Goal: Information Seeking & Learning: Learn about a topic

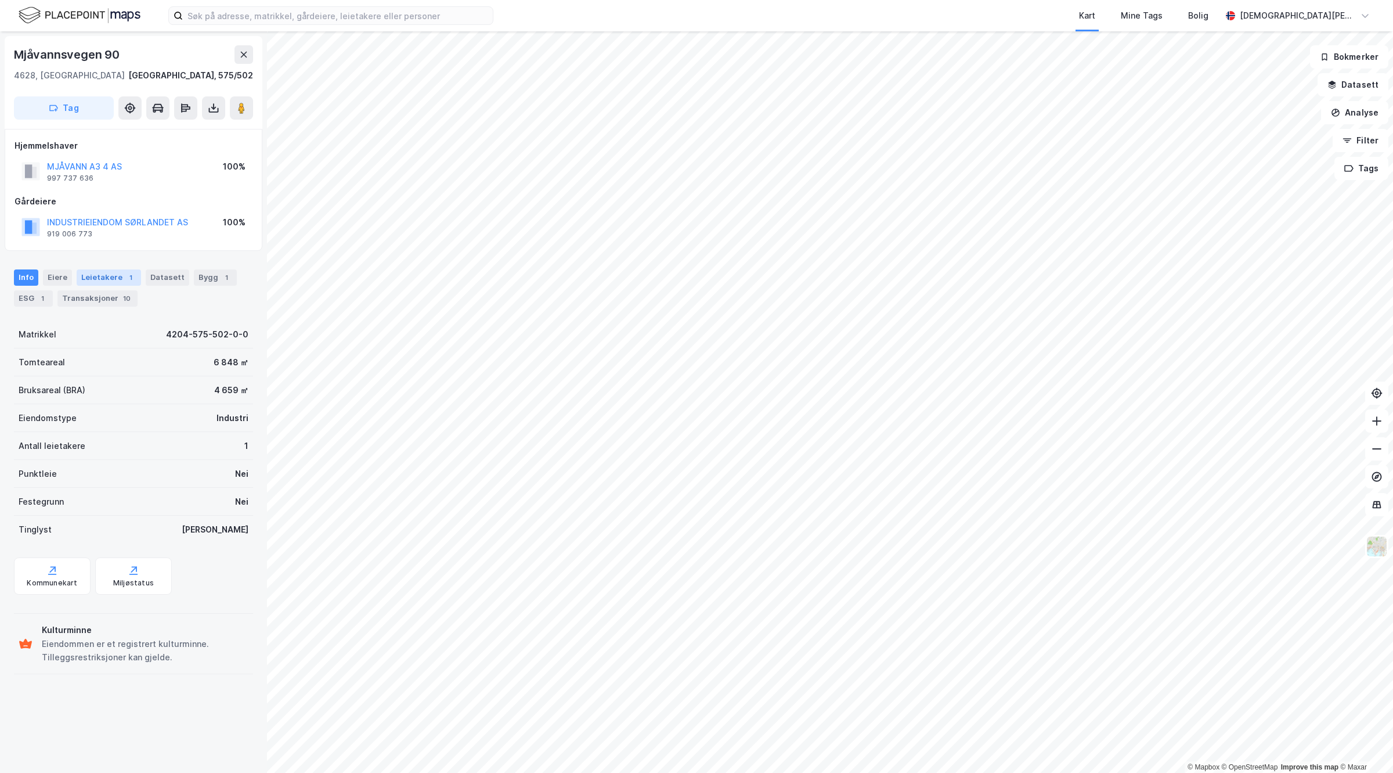
click at [128, 269] on div "Leietakere 1" at bounding box center [109, 277] width 64 height 16
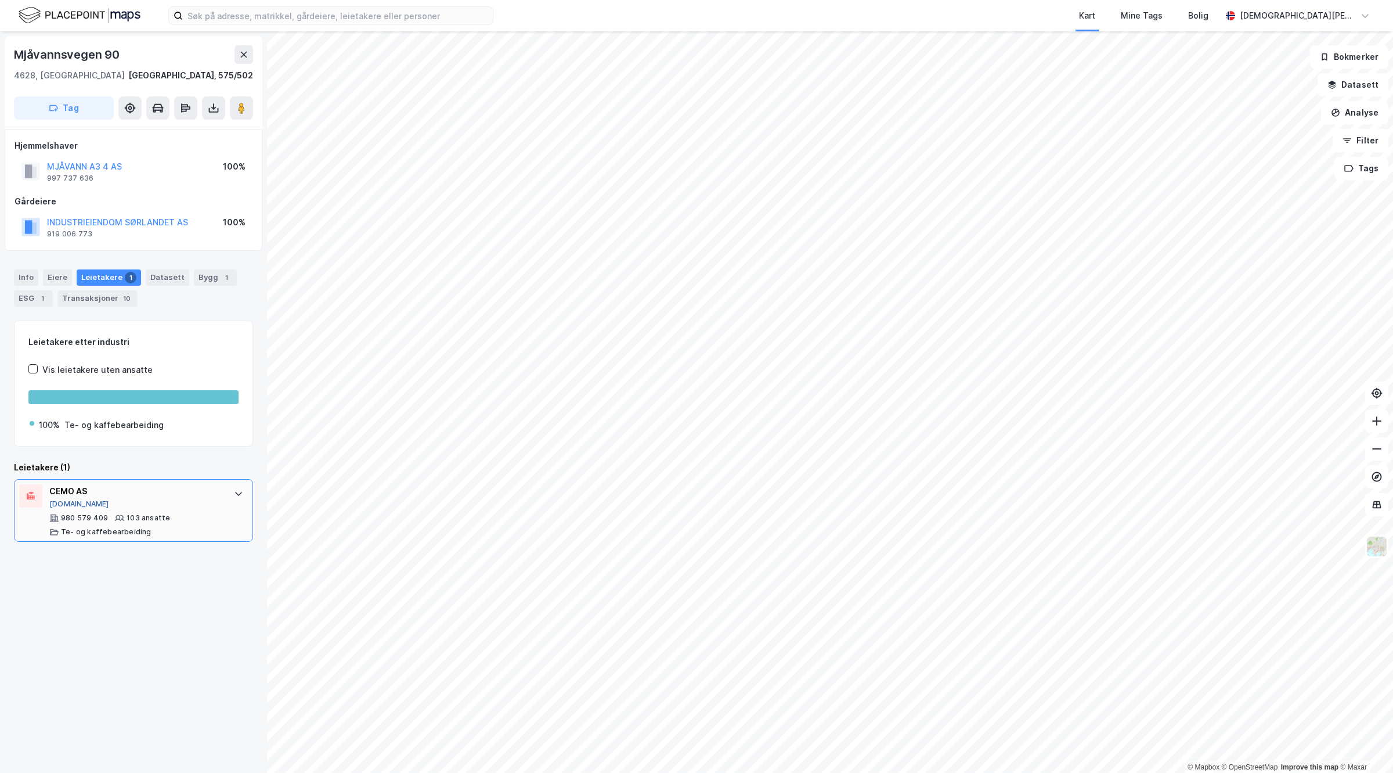
click at [62, 500] on button "[DOMAIN_NAME]" at bounding box center [79, 503] width 60 height 9
click at [111, 294] on div "Transaksjoner 10" at bounding box center [97, 298] width 80 height 16
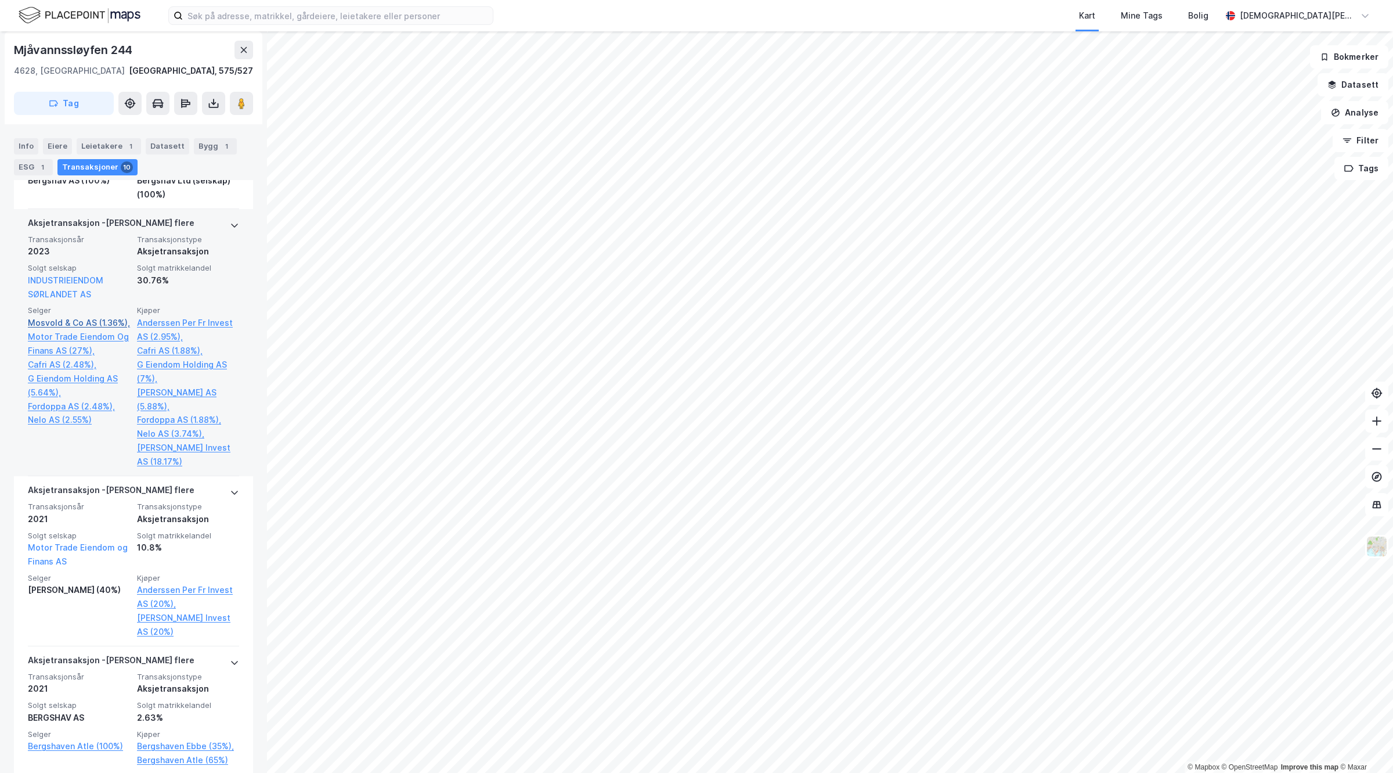
scroll to position [348, 0]
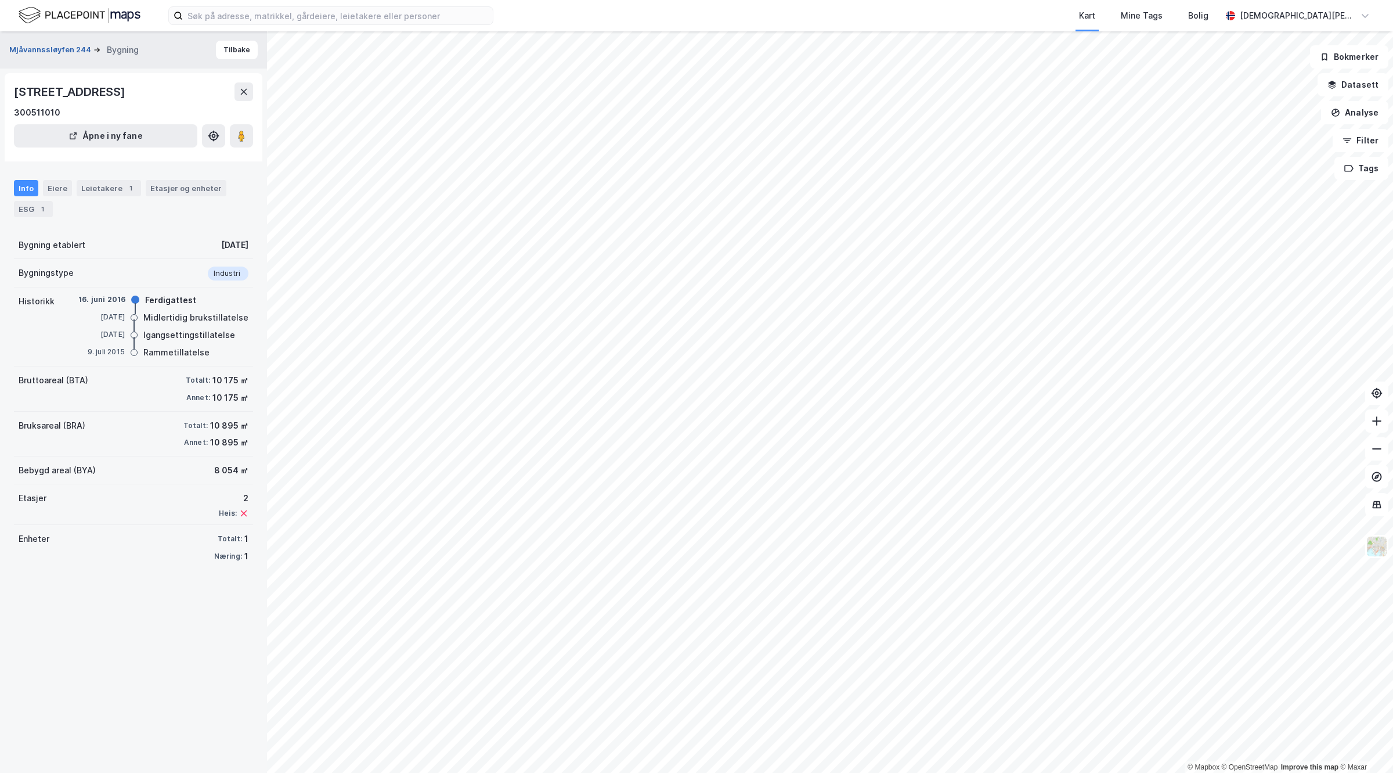
click at [30, 48] on button "Mjåvannssløyfen 244" at bounding box center [51, 50] width 84 height 12
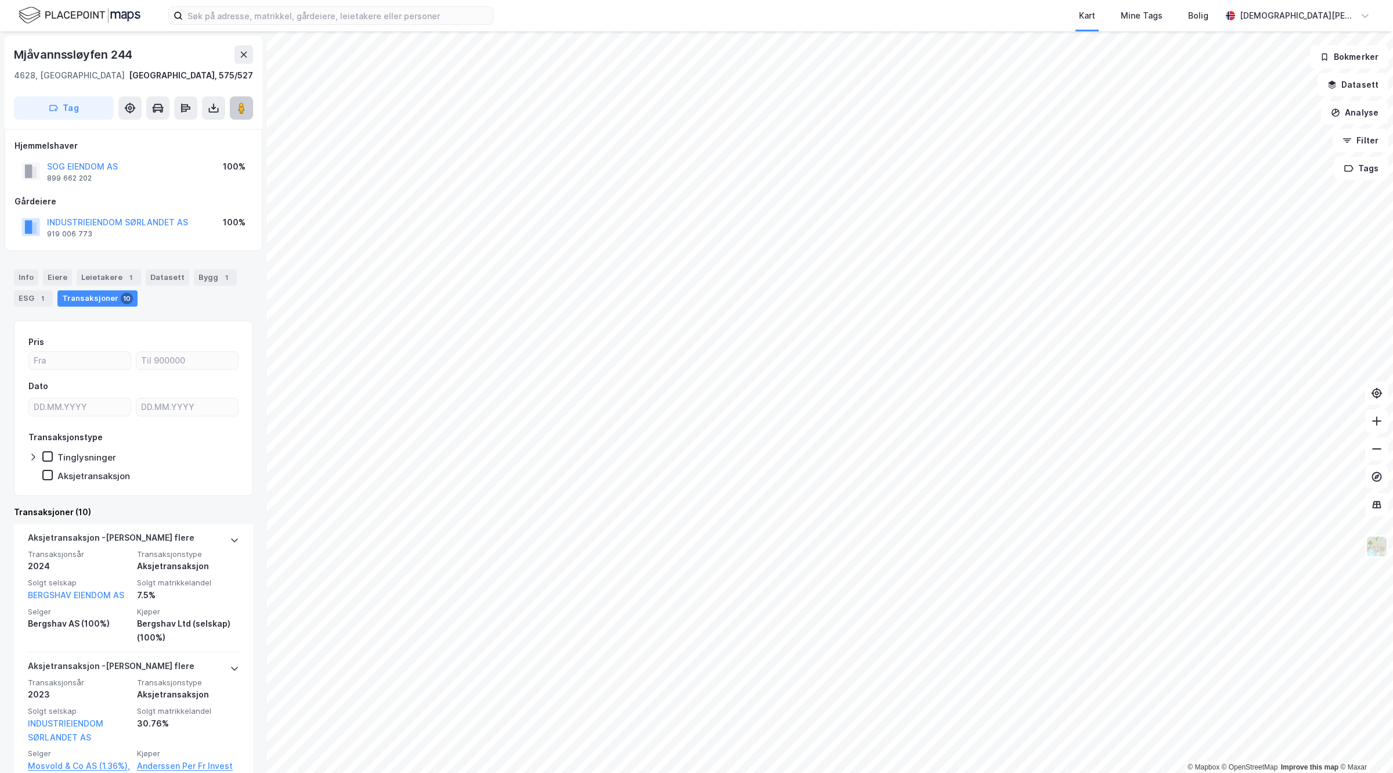
click at [245, 105] on icon at bounding box center [242, 108] width 12 height 12
click at [0, 0] on button "SOG EIENDOM AS" at bounding box center [0, 0] width 0 height 0
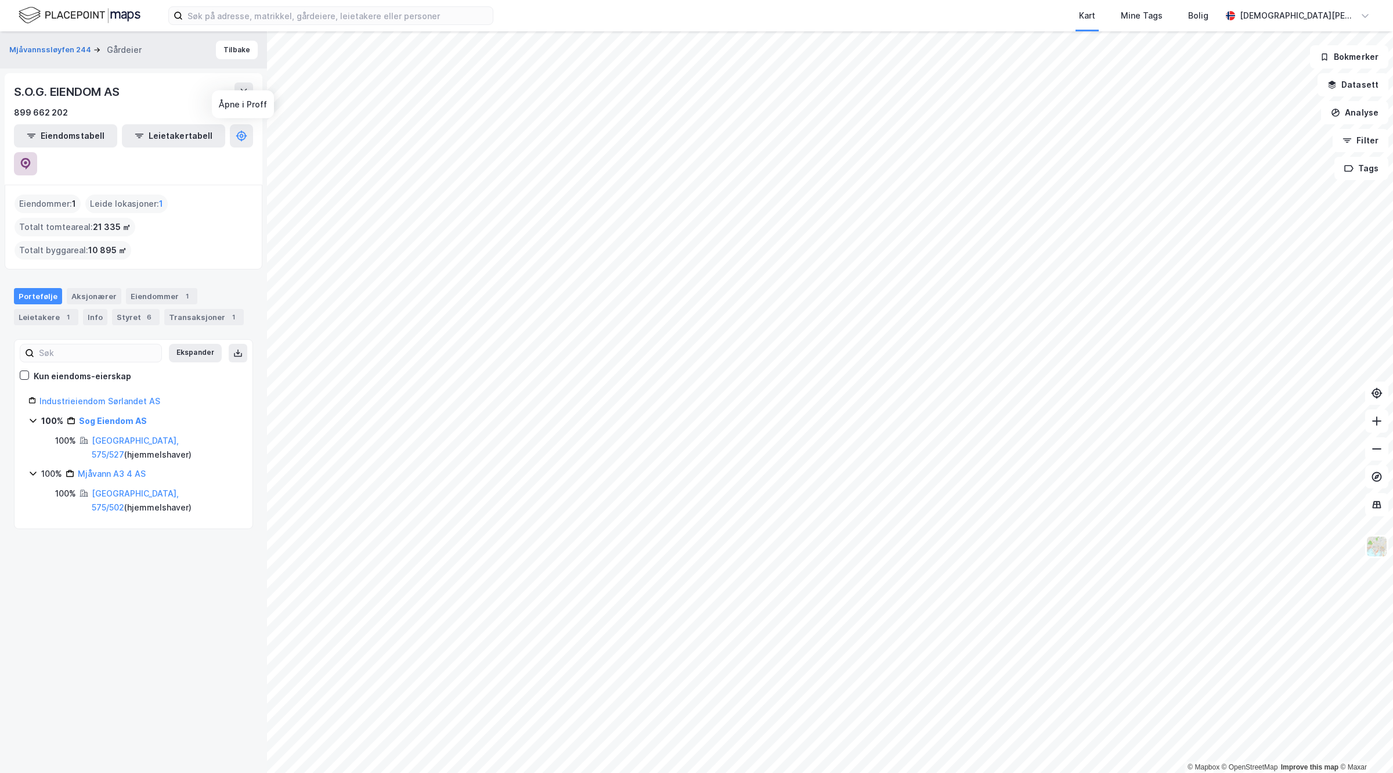
click at [31, 158] on icon at bounding box center [26, 164] width 12 height 12
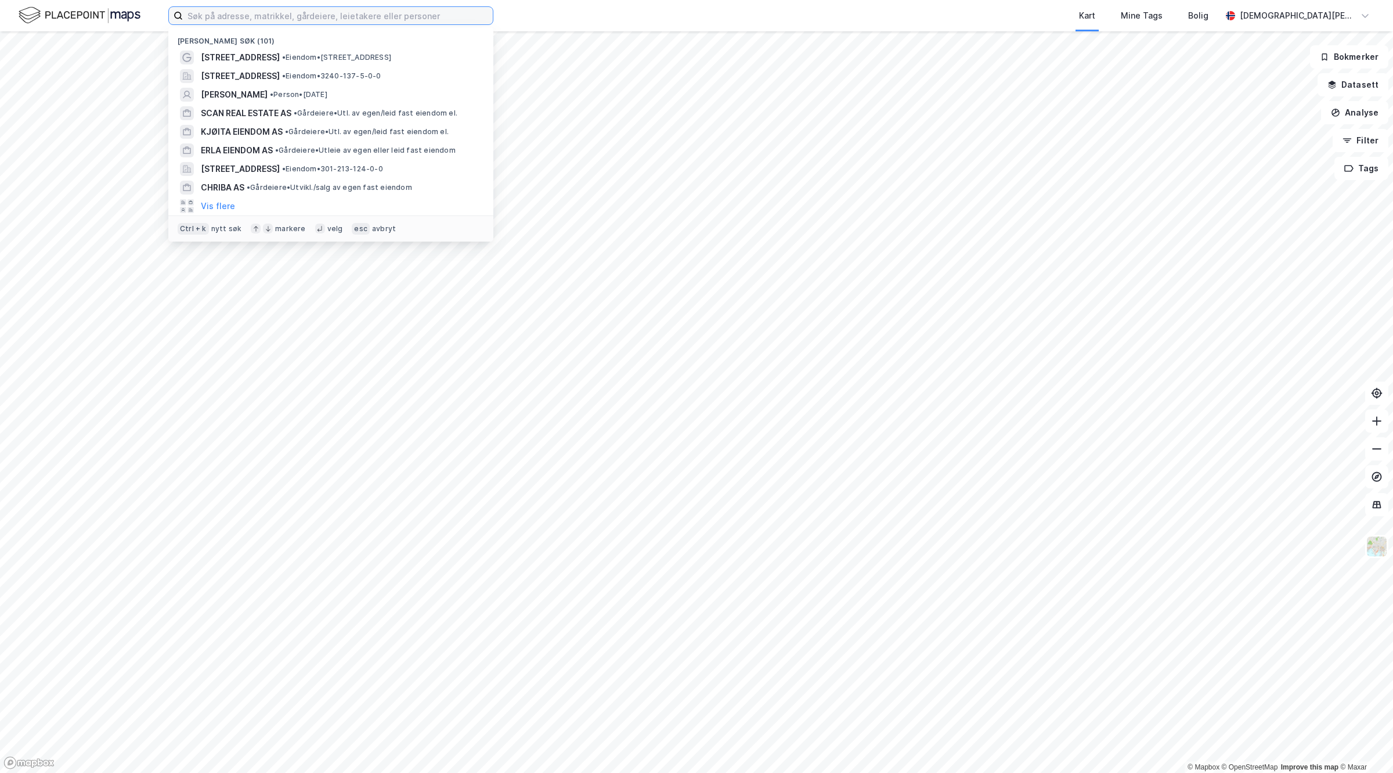
click at [363, 17] on input at bounding box center [338, 15] width 310 height 17
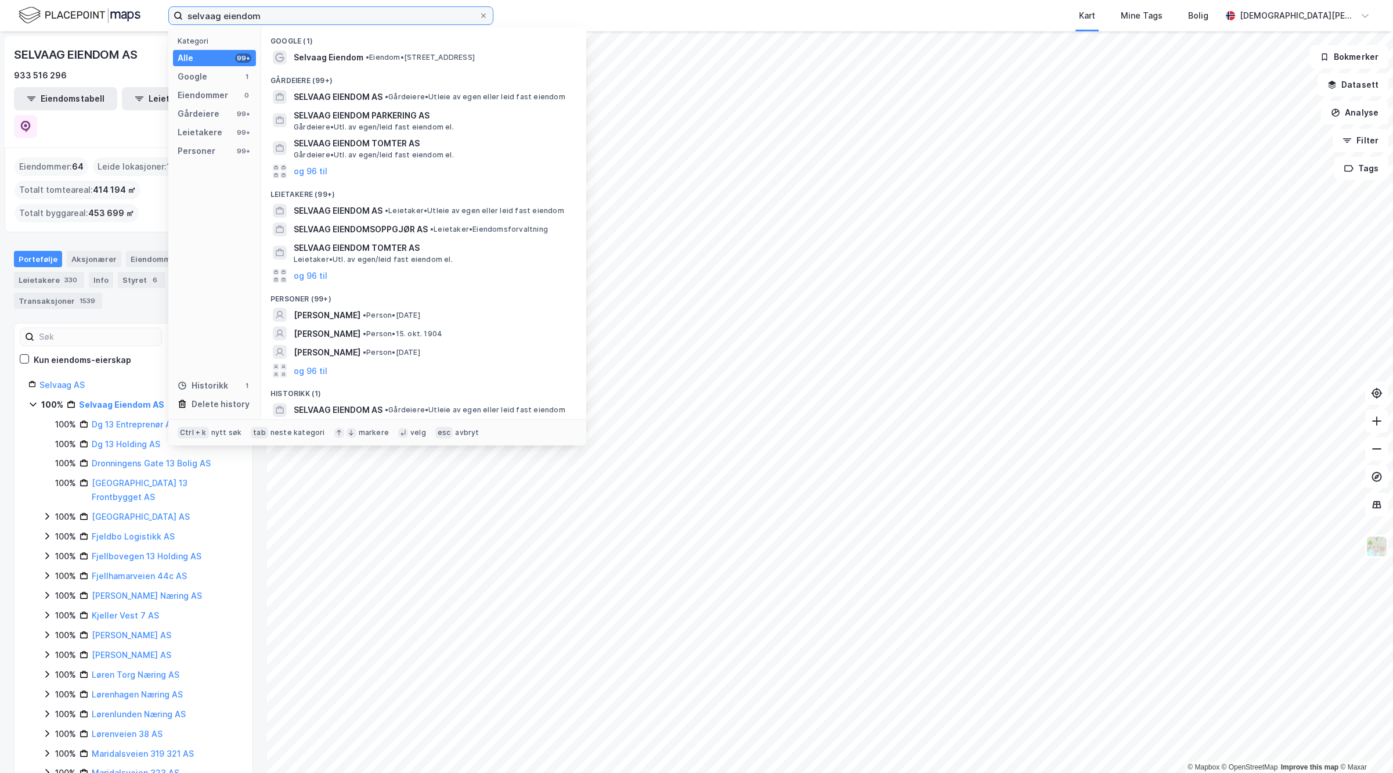
drag, startPoint x: 289, startPoint y: 10, endPoint x: 0, endPoint y: 6, distance: 289.2
click at [0, 6] on div "selvaag eiendom Kategori Alle 99+ Google 1 Eiendommer 0 Gårdeiere 99+ Leietaker…" at bounding box center [696, 15] width 1393 height 31
paste input "Selvaag Utleiebolig AS"
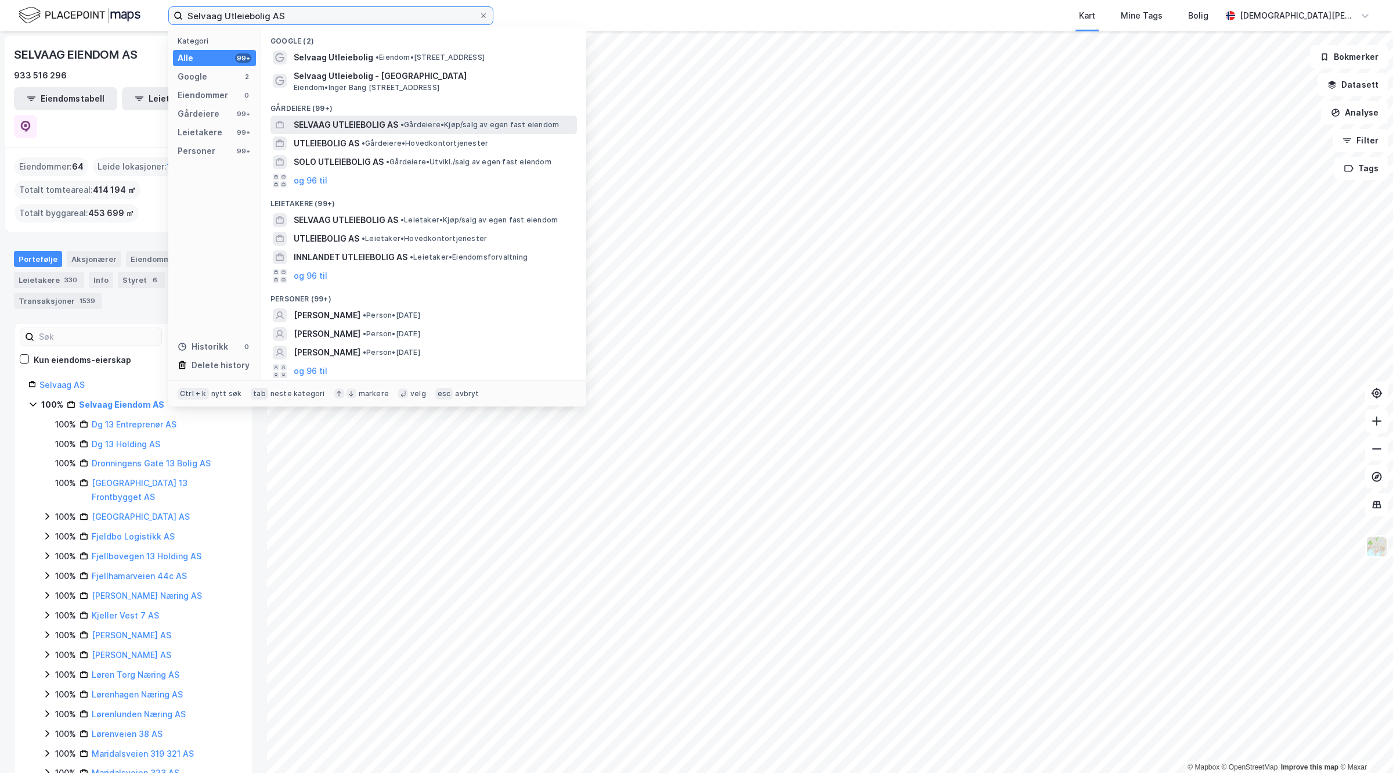
type input "Selvaag Utleiebolig AS"
click at [401, 124] on span "•" at bounding box center [402, 124] width 3 height 9
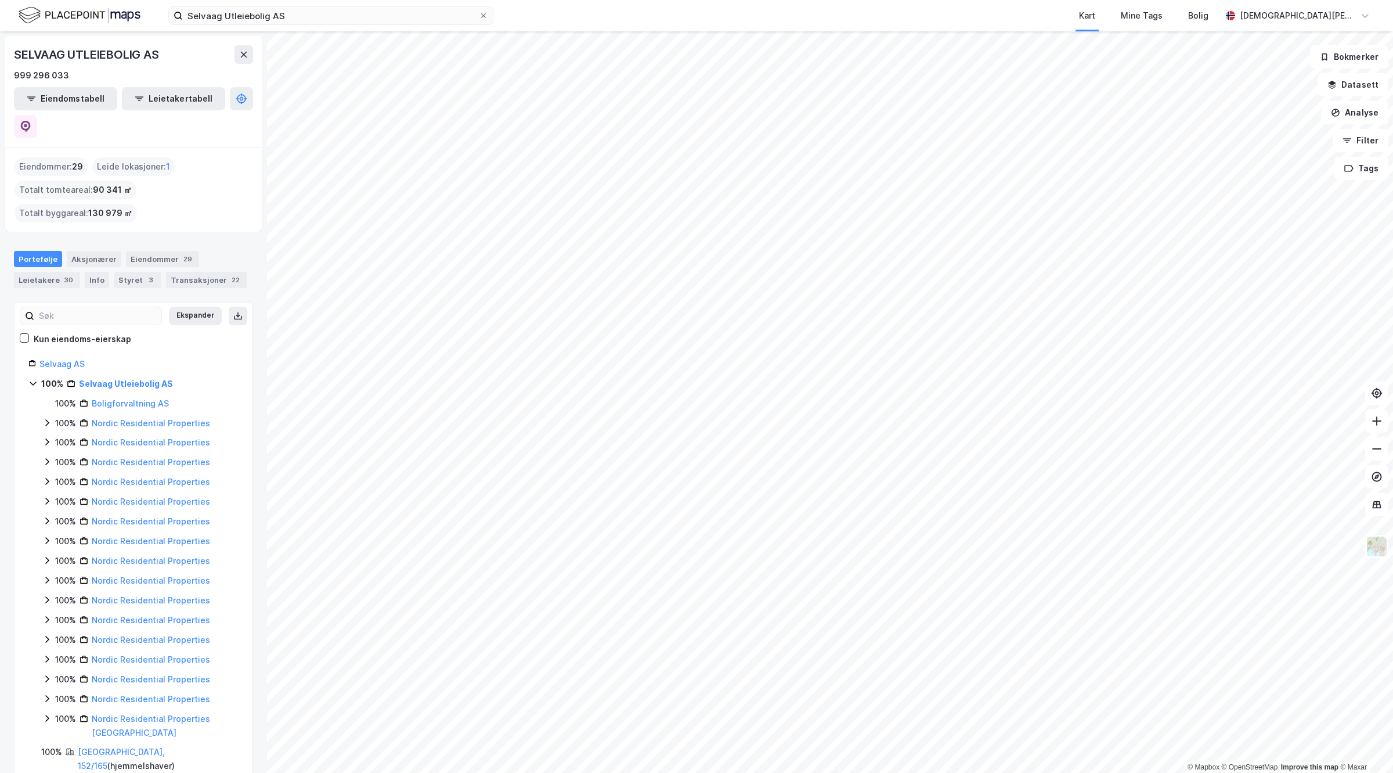
click at [707, 0] on html "Selvaag Utleiebolig AS Kart Mine Tags Bolig Christian Westad © Mapbox © OpenStr…" at bounding box center [696, 386] width 1393 height 773
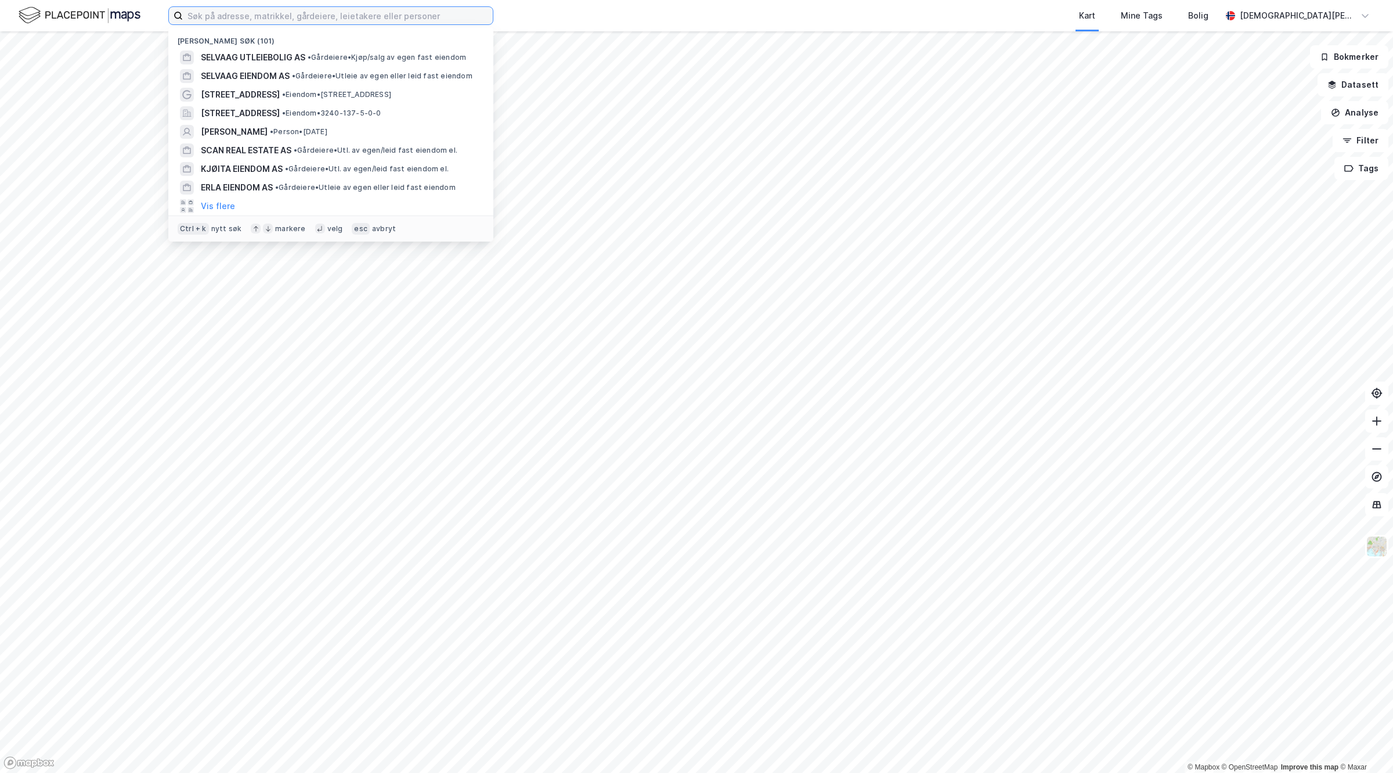
click at [250, 8] on input at bounding box center [338, 15] width 310 height 17
paste input "EXTRALAGERET AS"
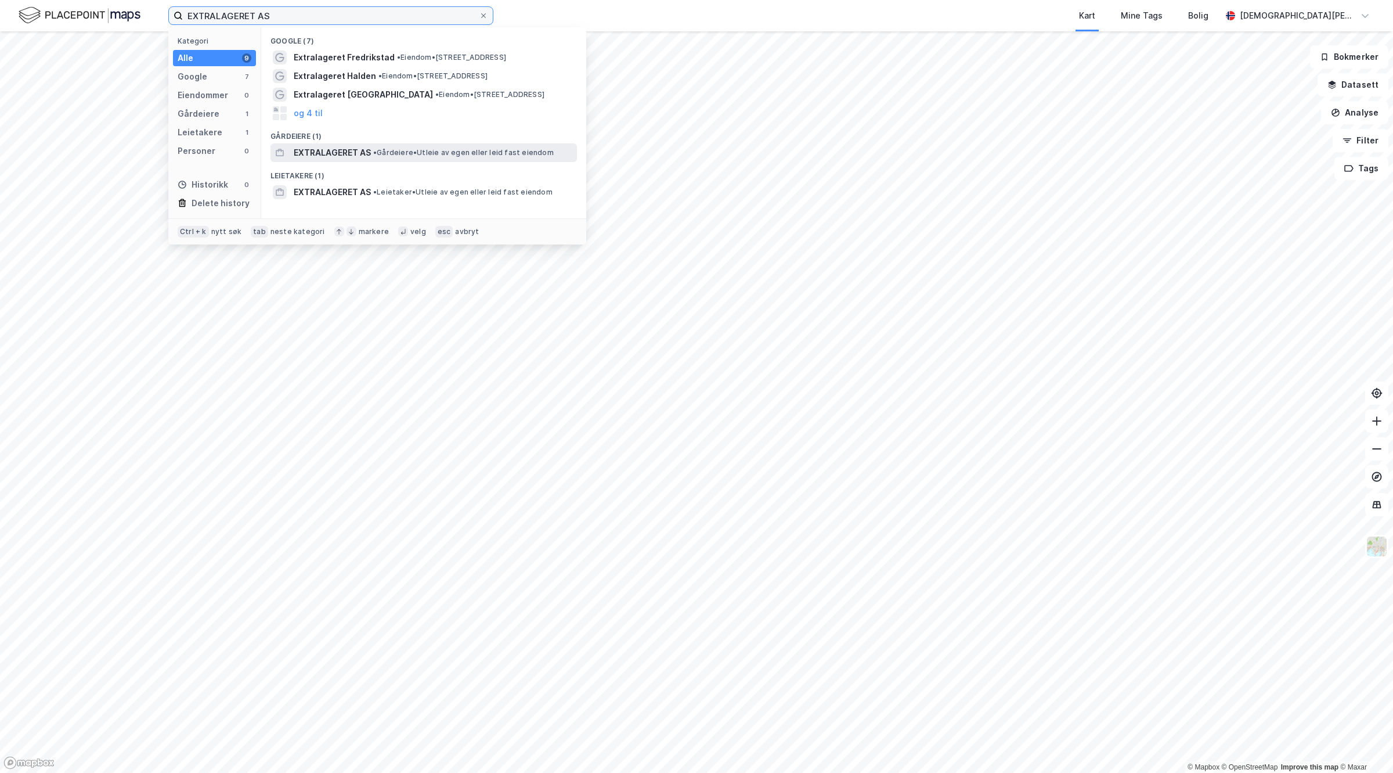
type input "EXTRALAGERET AS"
click at [370, 146] on span "EXTRALAGERET AS" at bounding box center [332, 153] width 77 height 14
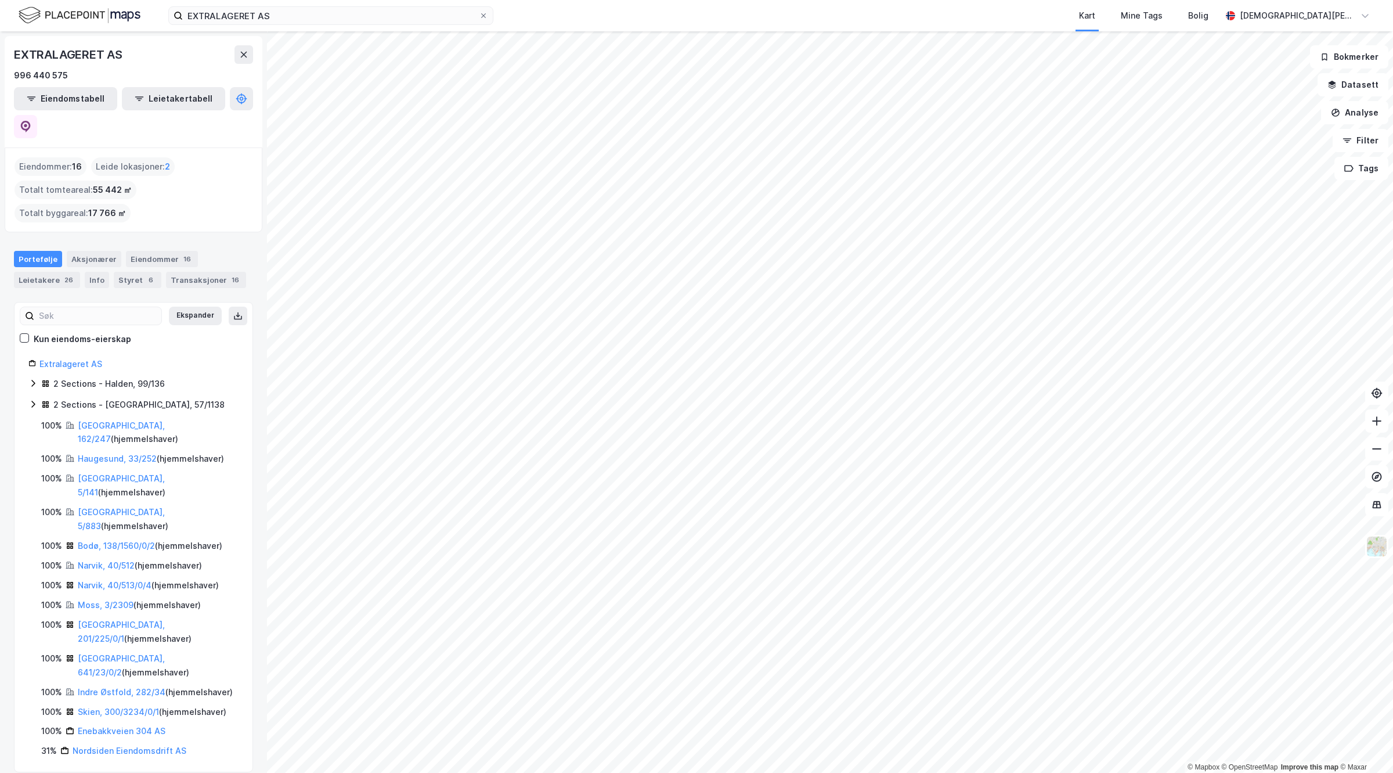
click at [754, 17] on div "EXTRALAGERET AS Kart Mine Tags Bolig Christian Westad © Mapbox © OpenStreetMap …" at bounding box center [696, 386] width 1393 height 773
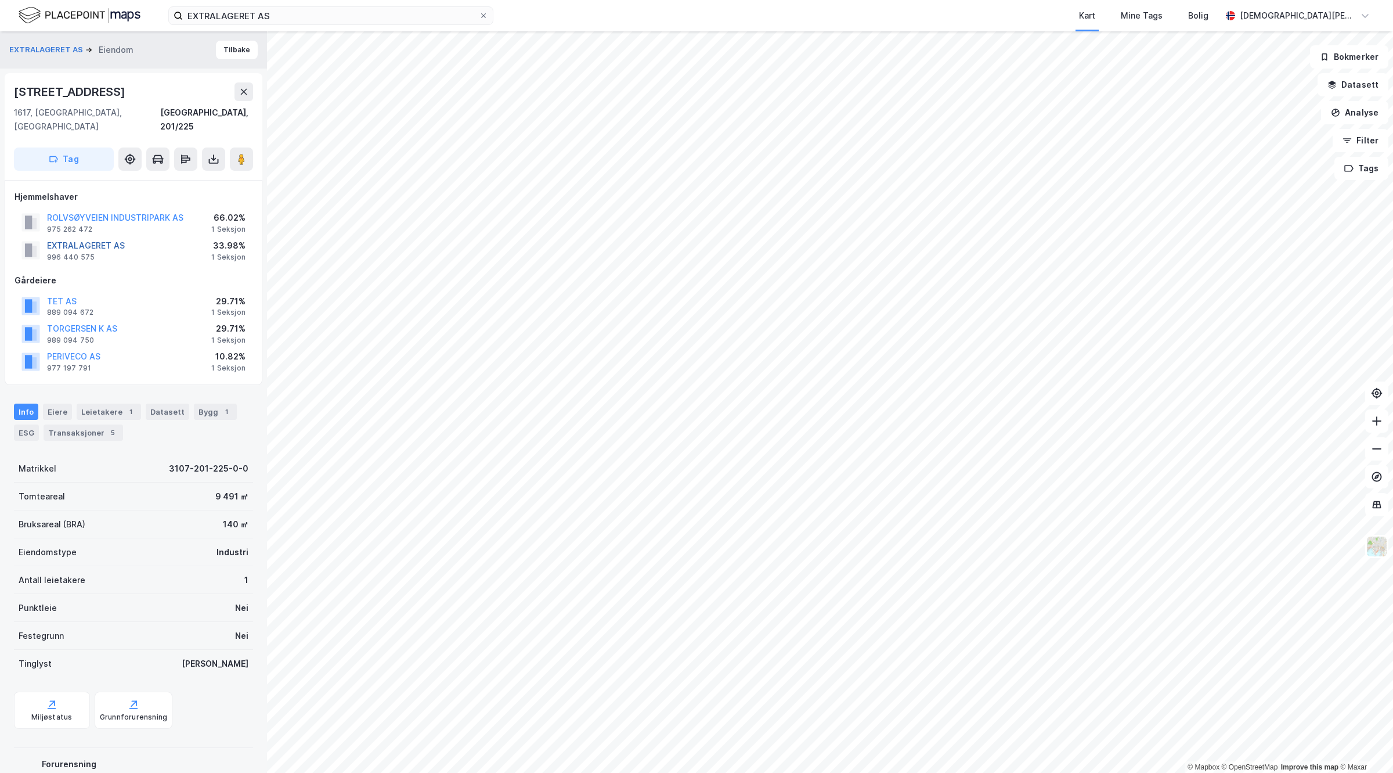
click at [0, 0] on button "EXTRALAGERET AS" at bounding box center [0, 0] width 0 height 0
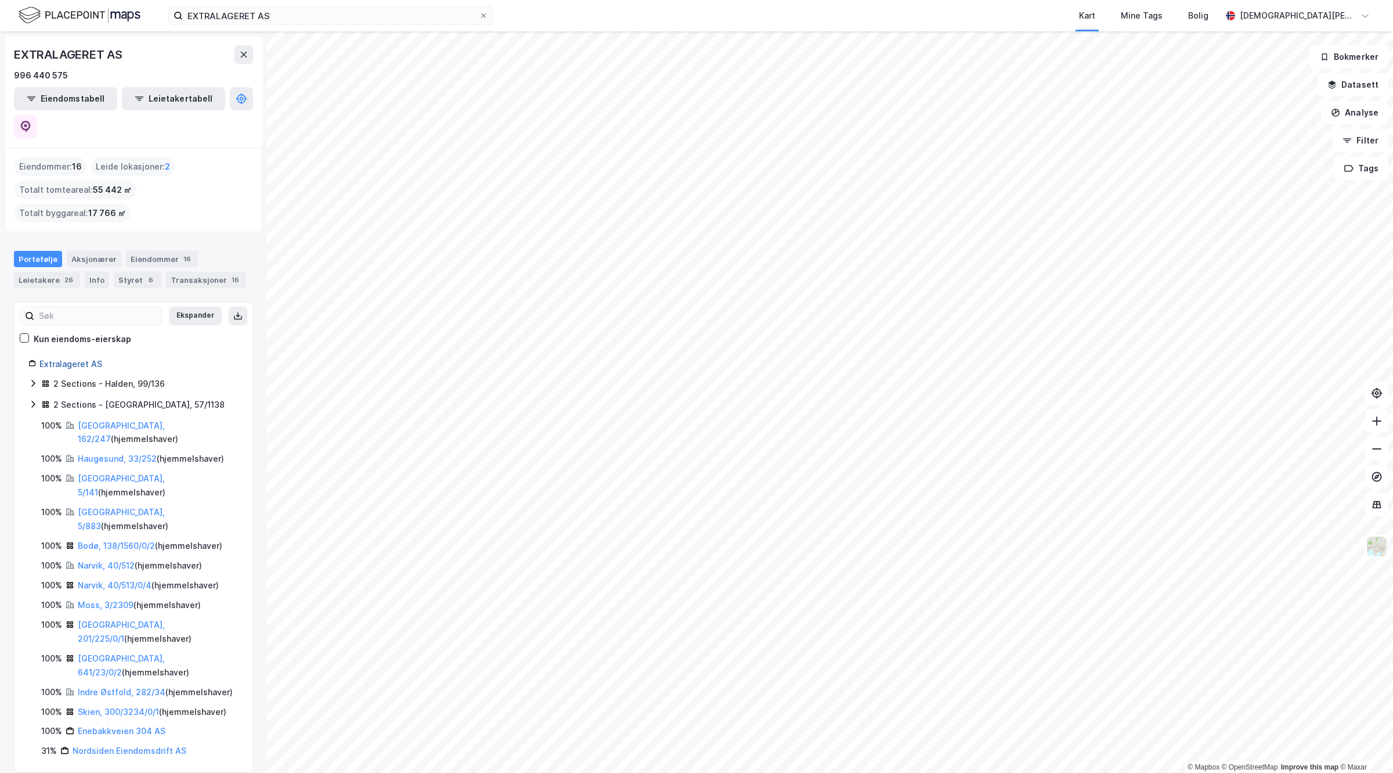
click at [71, 359] on link "Extralageret AS" at bounding box center [70, 364] width 63 height 10
